Goal: Find specific fact: Find specific fact

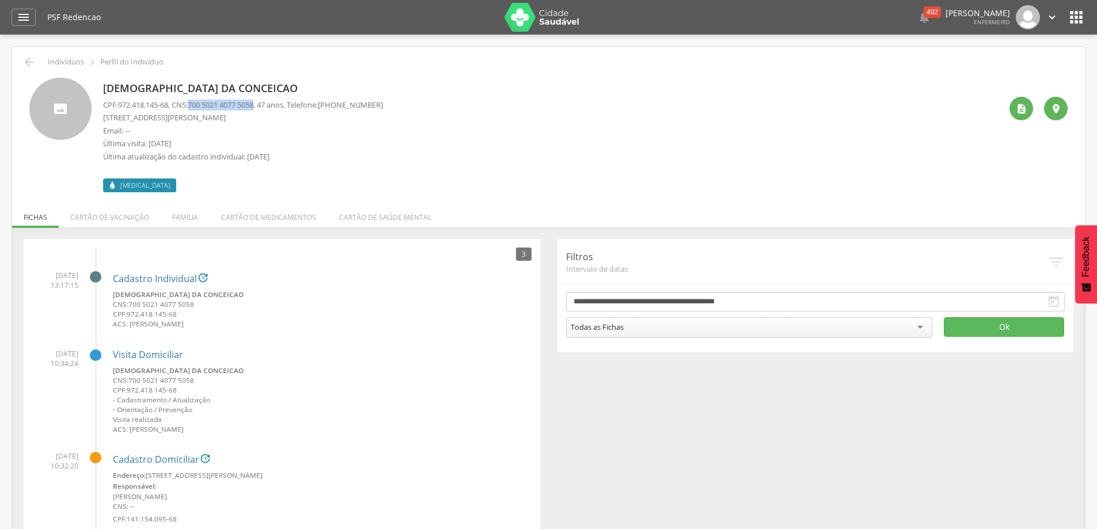
drag, startPoint x: 195, startPoint y: 105, endPoint x: 266, endPoint y: 108, distance: 70.9
click at [266, 108] on p "CPF: 972.418.145-68 , CNS: [PHONE_NUMBER] , 47 anos, Telefone: [PHONE_NUMBER]" at bounding box center [243, 105] width 280 height 11
copy span "700 5021 4077 5058"
drag, startPoint x: 103, startPoint y: 119, endPoint x: 215, endPoint y: 119, distance: 112.3
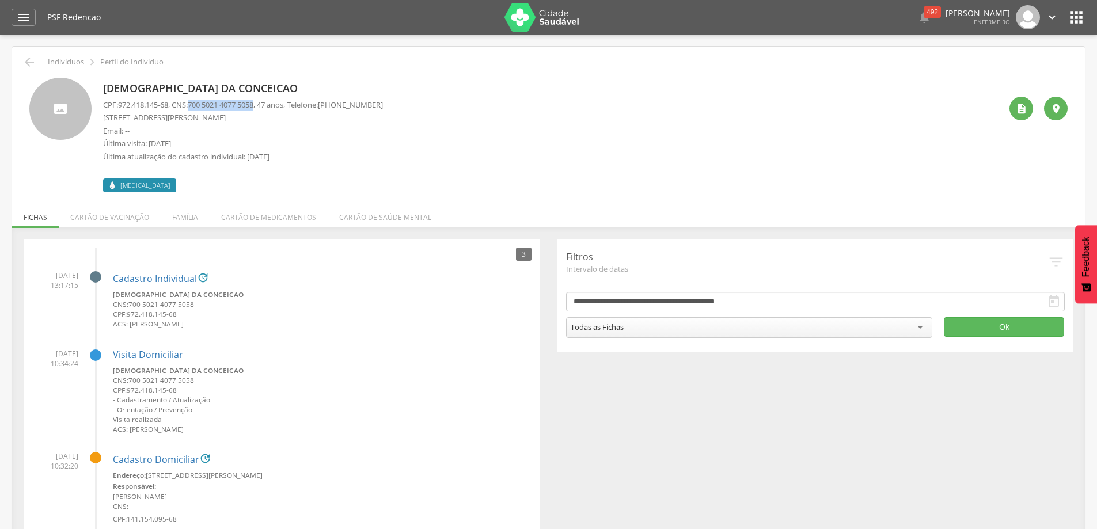
click at [215, 119] on div "[DEMOGRAPHIC_DATA] da Conceicao CPF: 972.418.145-68 , CNS: [PHONE_NUMBER] , 47 …" at bounding box center [548, 135] width 1039 height 115
copy p "Rua [PERSON_NAME]"
drag, startPoint x: 334, startPoint y: 105, endPoint x: 411, endPoint y: 107, distance: 77.8
click at [411, 107] on div "[DEMOGRAPHIC_DATA] da Conceicao CPF: 972.418.145-68 , CNS: [PHONE_NUMBER] , 47 …" at bounding box center [552, 135] width 898 height 115
copy p "[PHONE_NUMBER]"
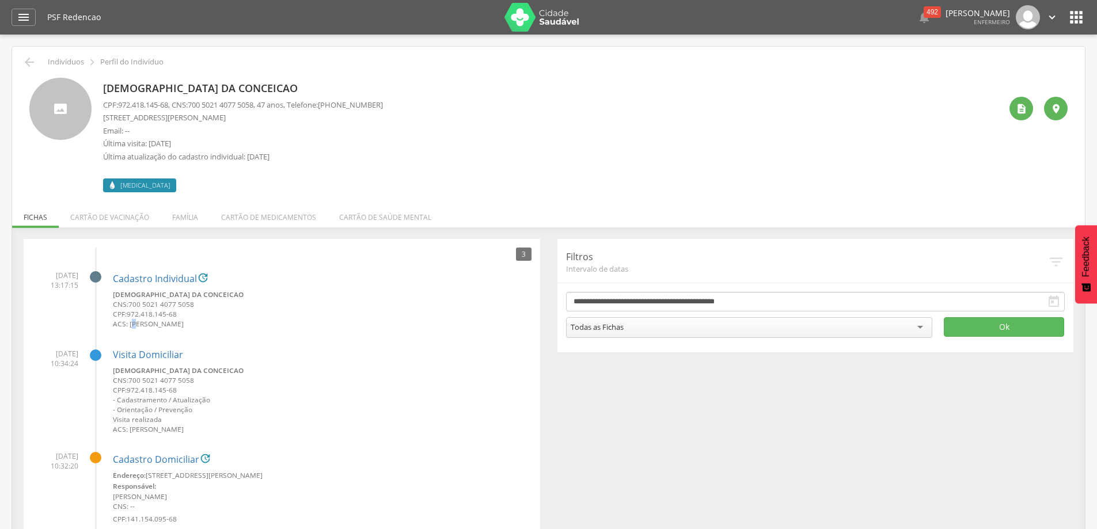
drag, startPoint x: 131, startPoint y: 325, endPoint x: 139, endPoint y: 325, distance: 7.5
click at [139, 325] on small "ACS: [PERSON_NAME]" at bounding box center [322, 324] width 419 height 10
drag, startPoint x: 128, startPoint y: 325, endPoint x: 225, endPoint y: 323, distance: 97.4
click at [225, 323] on small "ACS: [PERSON_NAME]" at bounding box center [322, 324] width 419 height 10
copy small "[PERSON_NAME]"
